Goal: Transaction & Acquisition: Purchase product/service

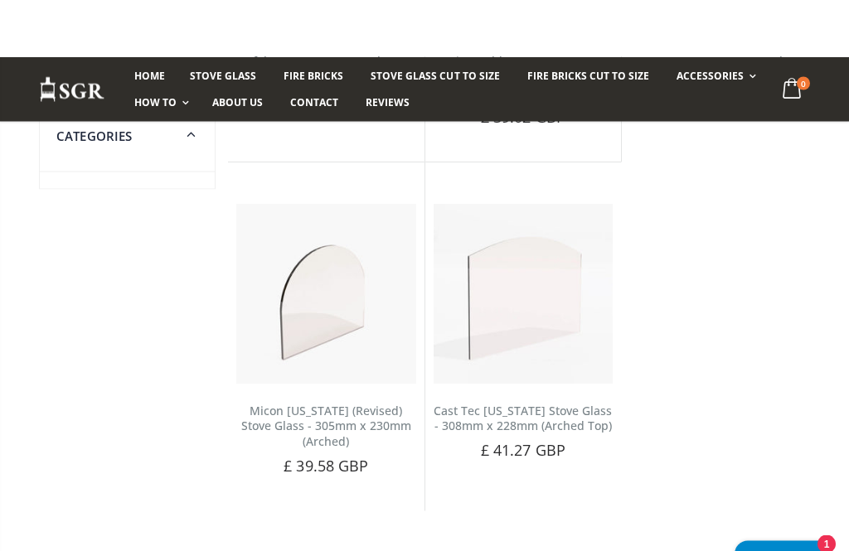
scroll to position [796, 0]
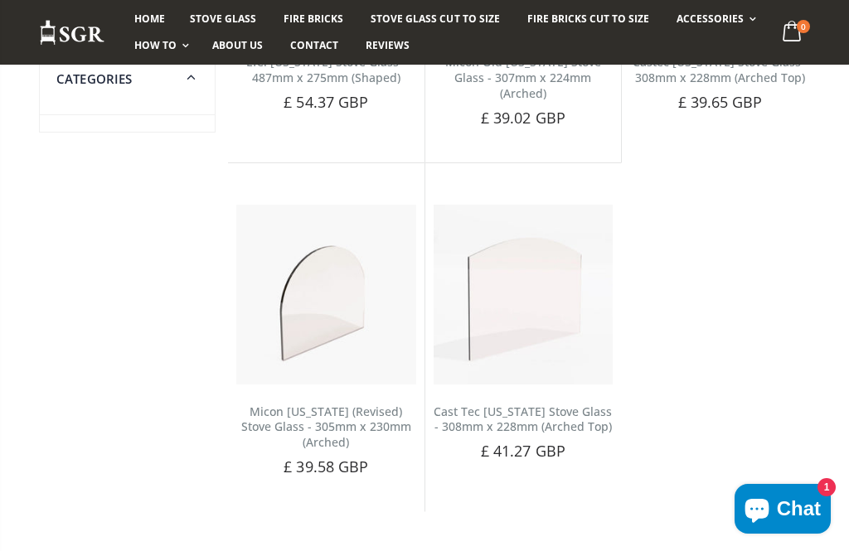
click at [542, 288] on img at bounding box center [523, 295] width 180 height 180
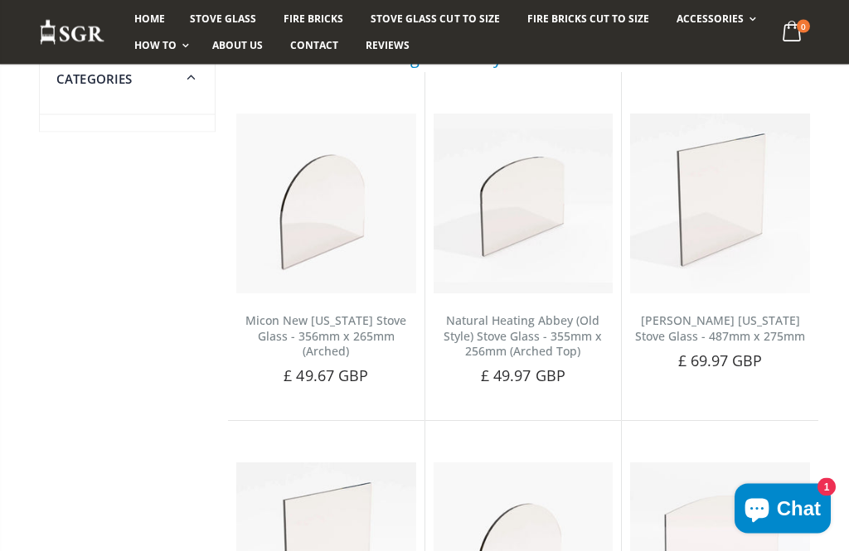
scroll to position [188, 0]
click at [332, 365] on span "£ 49.67 GBP" at bounding box center [325, 375] width 85 height 20
click at [350, 293] on div "Micon New Oregon Stove Glass - 356mm x 265mm (Arched) No reviews Choose a brand…" at bounding box center [326, 357] width 196 height 128
click at [351, 212] on img at bounding box center [326, 204] width 180 height 180
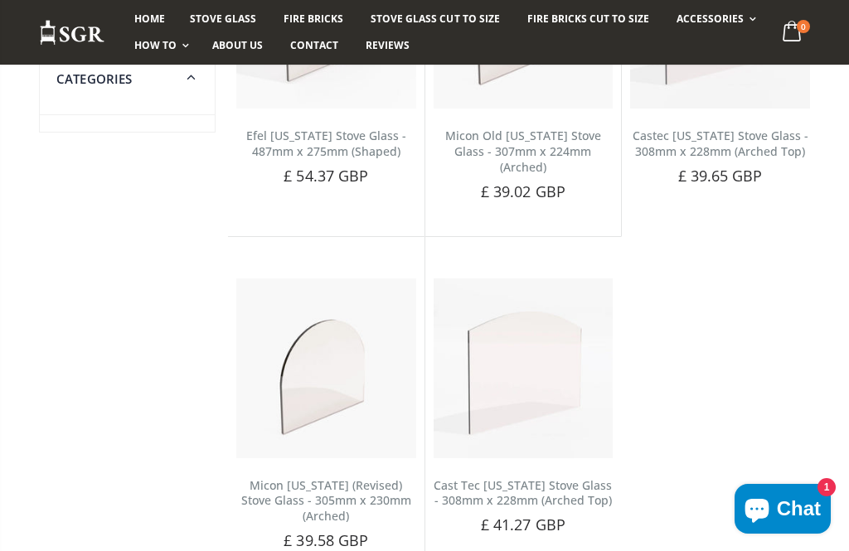
scroll to position [694, 0]
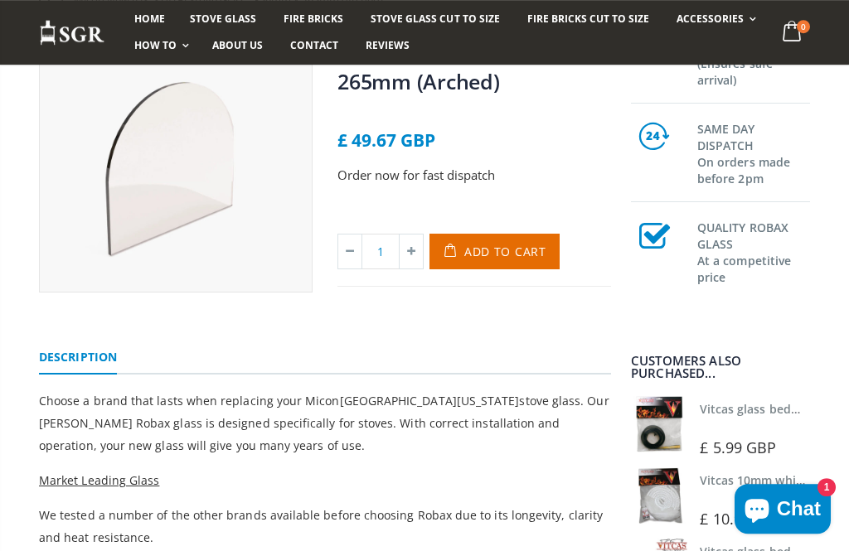
scroll to position [196, 0]
